Goal: Task Accomplishment & Management: Complete application form

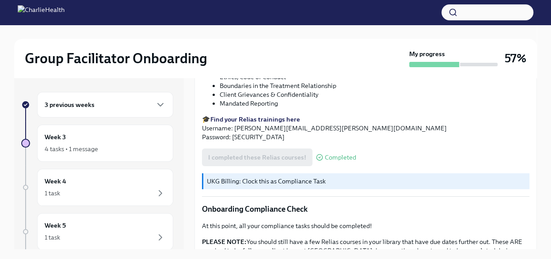
scroll to position [439, 0]
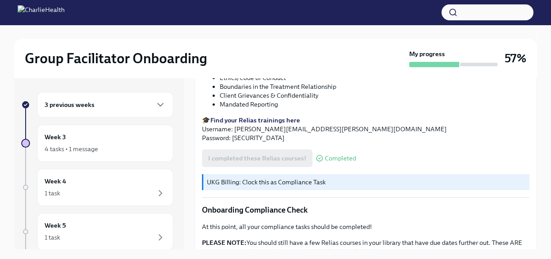
click at [263, 127] on p "🎓 Find your Relias trainings here Username: [PERSON_NAME][EMAIL_ADDRESS][PERSON…" at bounding box center [365, 129] width 327 height 27
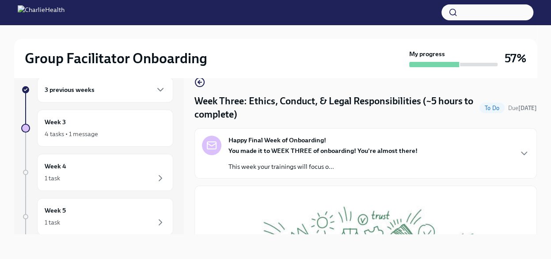
scroll to position [0, 0]
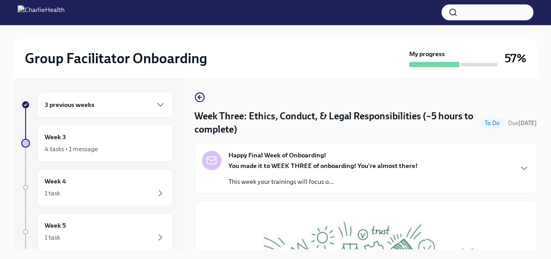
click at [305, 167] on strong "You made it to WEEK THREE of onboarding! You're almost there!" at bounding box center [322, 166] width 189 height 8
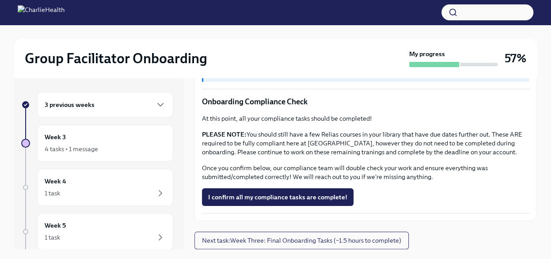
scroll to position [15, 0]
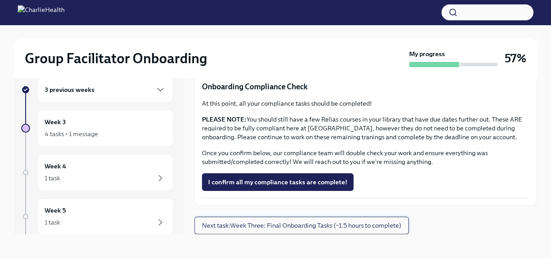
click at [387, 224] on span "Next task : Week Three: Final Onboarding Tasks (~1.5 hours to complete)" at bounding box center [301, 225] width 199 height 9
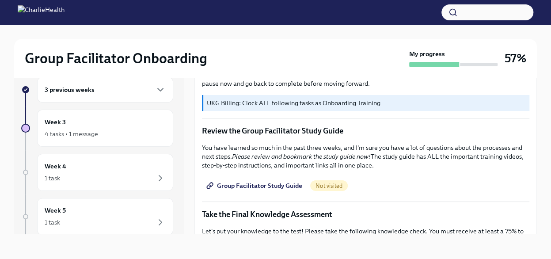
scroll to position [335, 0]
click at [255, 181] on span "Group Facilitator Study Guide" at bounding box center [255, 185] width 94 height 9
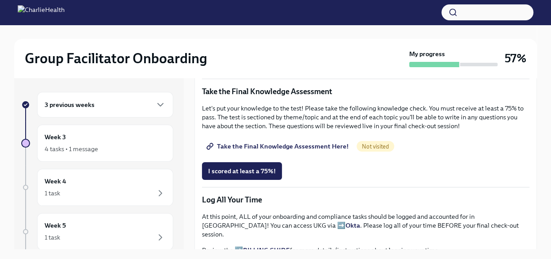
scroll to position [472, 0]
click at [322, 142] on span "Take the Final Knowledge Assessment Here!" at bounding box center [278, 146] width 141 height 9
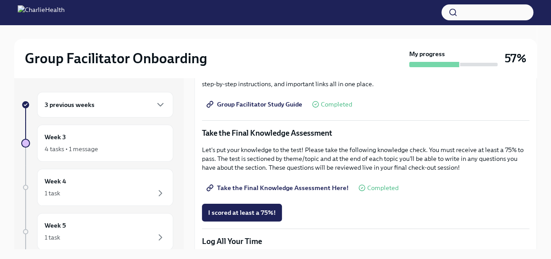
scroll to position [431, 0]
click at [257, 100] on span "Group Facilitator Study Guide" at bounding box center [255, 104] width 94 height 9
click at [266, 209] on span "I scored at least a 75%!" at bounding box center [242, 213] width 68 height 9
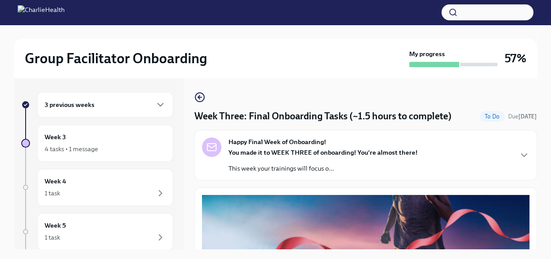
click at [309, 140] on strong "Happy Final Week of Onboarding!" at bounding box center [277, 141] width 98 height 9
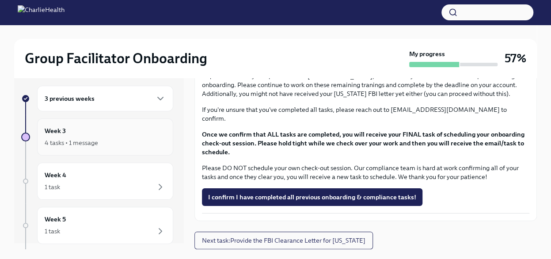
scroll to position [3, 0]
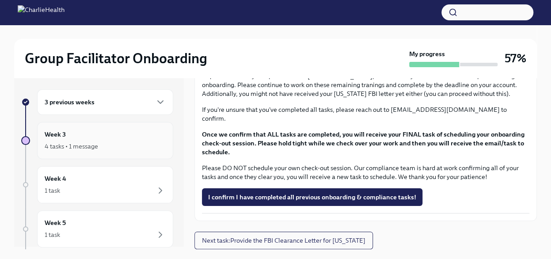
click at [111, 144] on div "4 tasks • 1 message" at bounding box center [105, 146] width 121 height 11
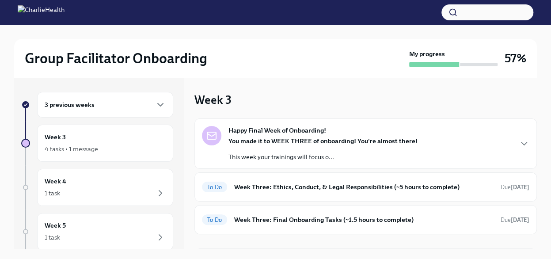
click at [145, 99] on div "3 previous weeks" at bounding box center [105, 104] width 121 height 11
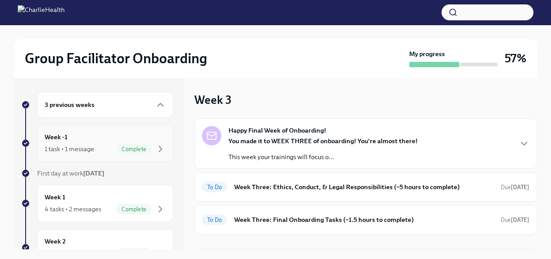
click at [134, 142] on div "Week -1 1 task • 1 message Complete" at bounding box center [105, 143] width 121 height 22
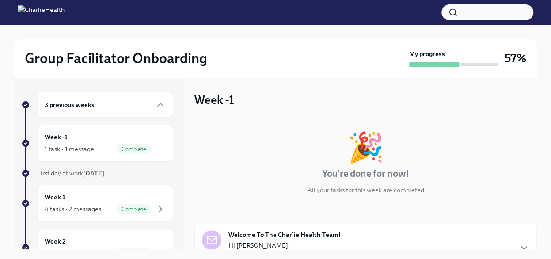
scroll to position [87, 0]
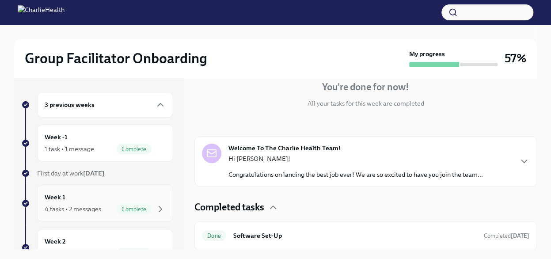
click at [102, 199] on div "Week 1 4 tasks • 2 messages Complete" at bounding box center [105, 203] width 121 height 22
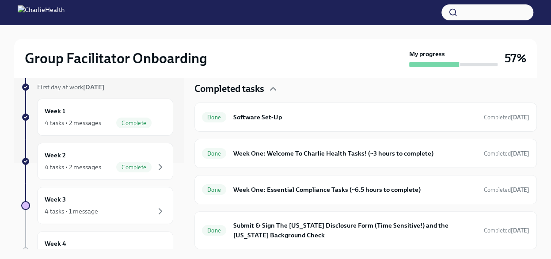
scroll to position [87, 0]
click at [93, 146] on div "Week 2 4 tasks • 2 messages Complete" at bounding box center [105, 160] width 136 height 37
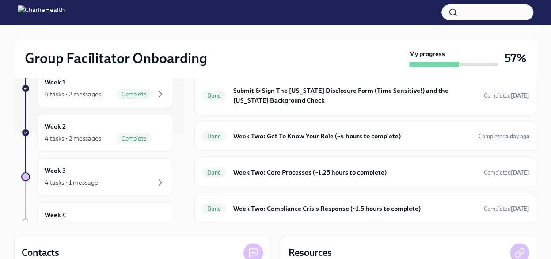
scroll to position [22, 0]
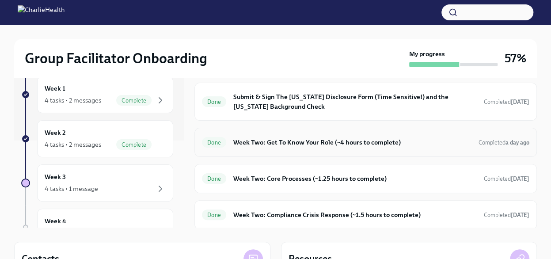
click at [247, 141] on h6 "Week Two: Get To Know Your Role (~4 hours to complete)" at bounding box center [352, 142] width 238 height 10
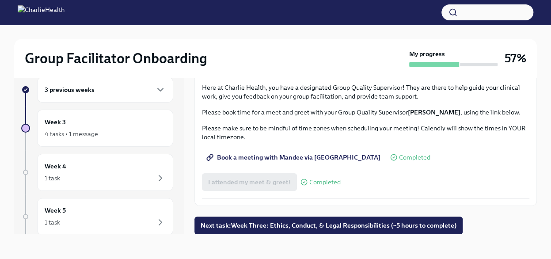
scroll to position [871, 0]
click at [89, 127] on div "Week 3 4 tasks • 1 message" at bounding box center [105, 128] width 121 height 22
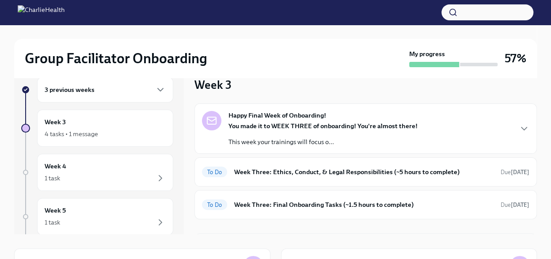
scroll to position [19, 0]
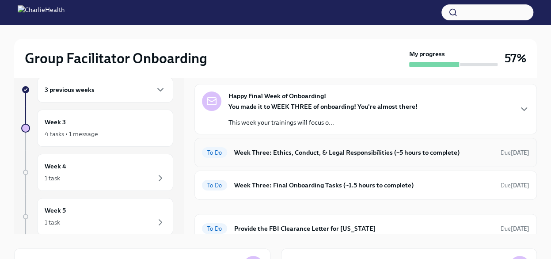
click at [288, 150] on h6 "Week Three: Ethics, Conduct, & Legal Responsibilities (~5 hours to complete)" at bounding box center [363, 153] width 259 height 10
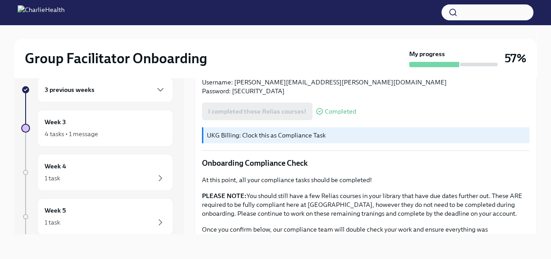
scroll to position [542, 0]
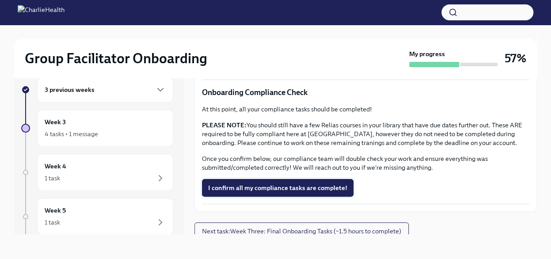
click at [287, 184] on span "I confirm all my compliance tasks are complete!" at bounding box center [277, 187] width 139 height 9
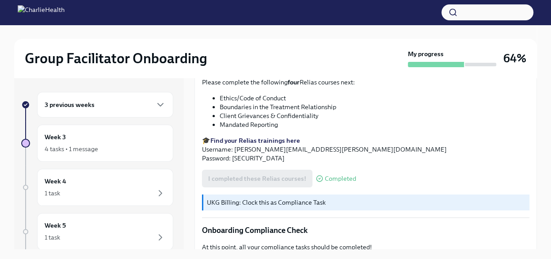
scroll to position [542, 0]
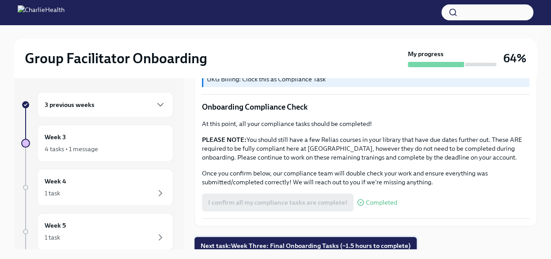
click at [297, 241] on span "Next task : Week Three: Final Onboarding Tasks (~1.5 hours to complete)" at bounding box center [306, 245] width 210 height 9
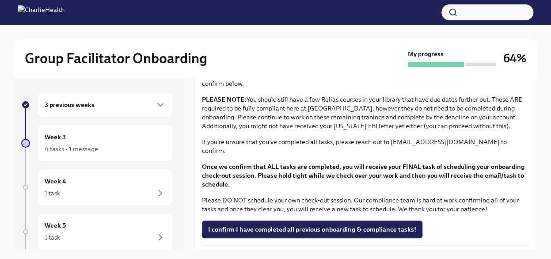
scroll to position [741, 0]
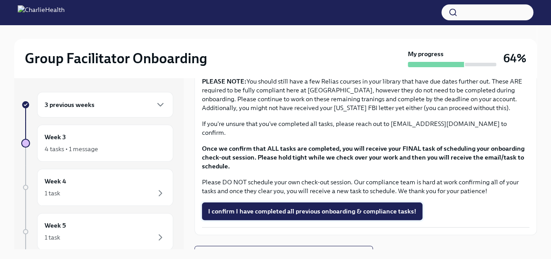
click at [288, 207] on span "I confirm I have completed all previous onboarding & compliance tasks!" at bounding box center [312, 211] width 208 height 9
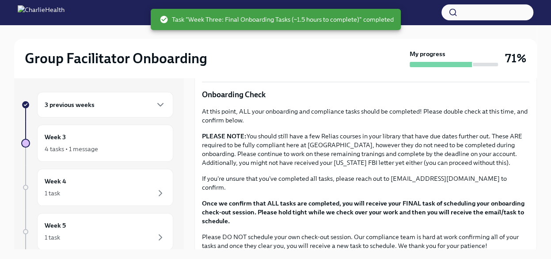
scroll to position [742, 0]
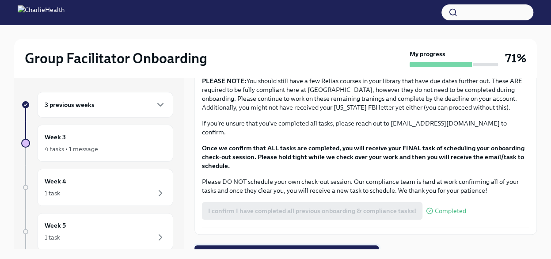
click at [266, 250] on span "Next task : Provide the FBI Clearance Letter for [US_STATE]" at bounding box center [287, 254] width 172 height 9
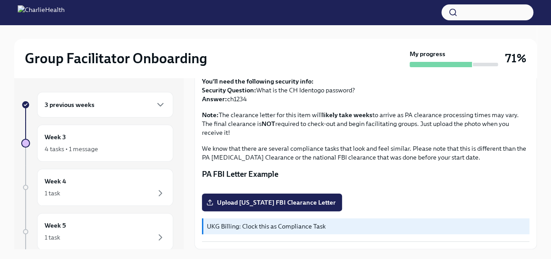
scroll to position [182, 0]
click at [81, 134] on div "Week 3 4 tasks • 1 message" at bounding box center [105, 143] width 121 height 22
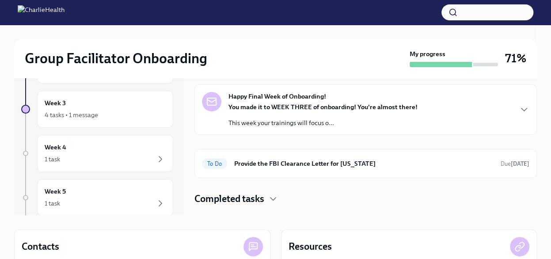
scroll to position [29, 0]
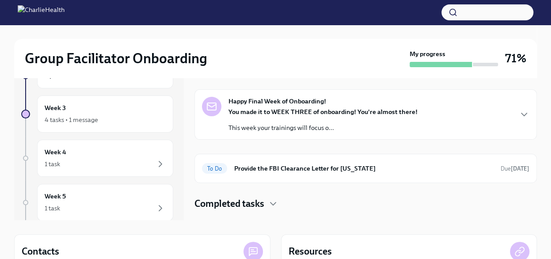
click at [301, 108] on strong "You made it to WEEK THREE of onboarding! You're almost there!" at bounding box center [322, 112] width 189 height 8
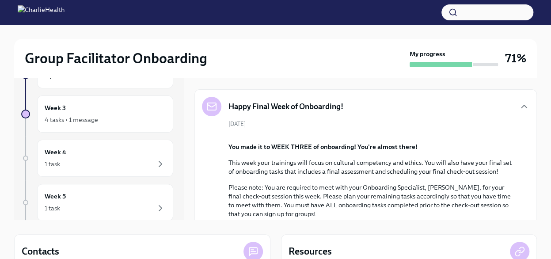
scroll to position [194, 0]
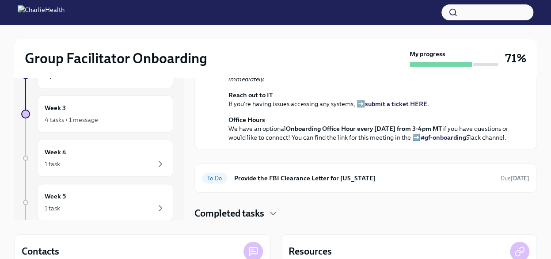
click at [357, 59] on p "Please note: You are required to meet with your Onboarding Specialist, [PERSON_…" at bounding box center [371, 40] width 287 height 35
click at [273, 209] on icon "button" at bounding box center [273, 213] width 11 height 11
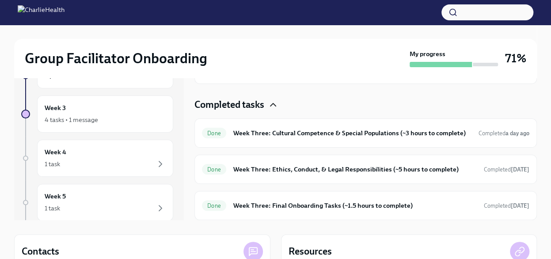
scroll to position [442, 0]
click at [291, 167] on h6 "Week Three: Ethics, Conduct, & Legal Responsibilities (~5 hours to complete)" at bounding box center [355, 169] width 244 height 10
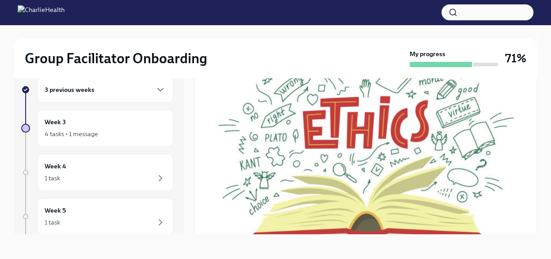
scroll to position [167, 0]
